Goal: Navigation & Orientation: Find specific page/section

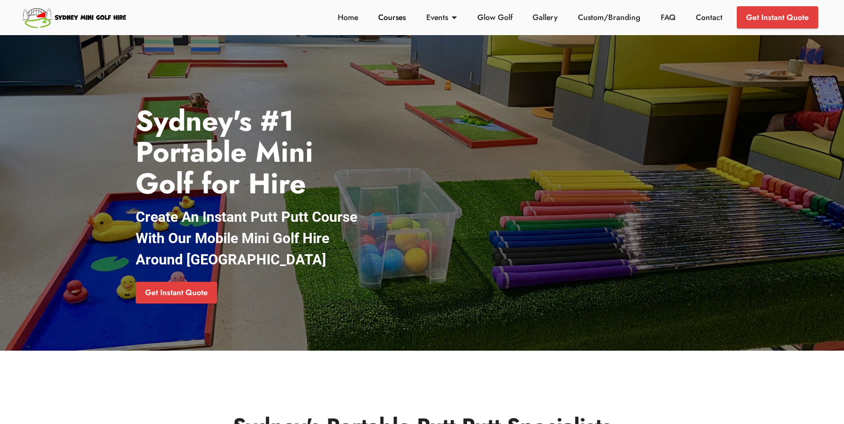
click at [388, 19] on link "Courses" at bounding box center [392, 18] width 32 height 12
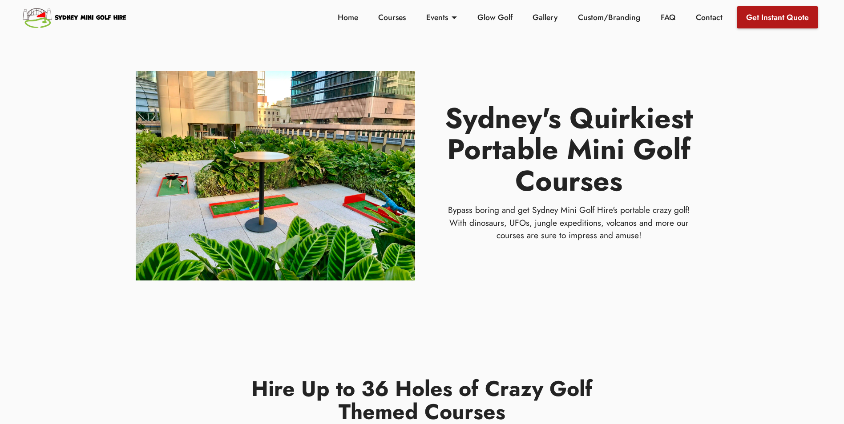
click at [768, 18] on link "Get Instant Quote" at bounding box center [777, 17] width 81 height 22
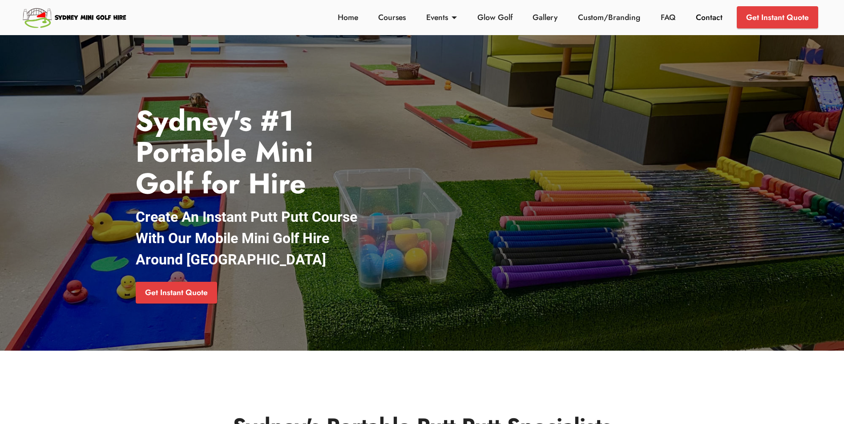
click at [701, 13] on link "Contact" at bounding box center [709, 18] width 32 height 12
